Goal: Navigation & Orientation: Find specific page/section

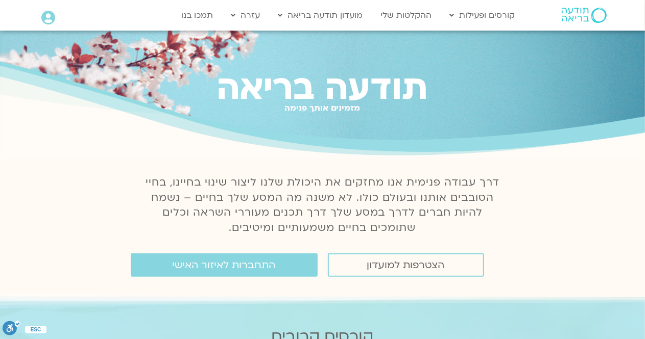
click at [256, 262] on span "התחברות לאיזור האישי" at bounding box center [223, 265] width 103 height 11
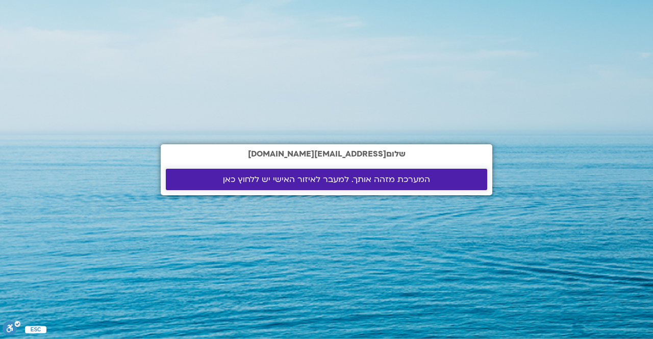
click at [279, 176] on span "המערכת מזהה אותך. למעבר לאיזור האישי יש ללחוץ כאן" at bounding box center [326, 179] width 207 height 9
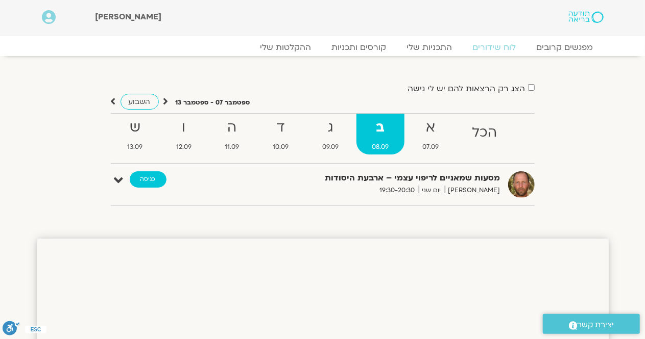
click at [149, 182] on link "כניסה" at bounding box center [148, 179] width 37 height 16
